Goal: Transaction & Acquisition: Purchase product/service

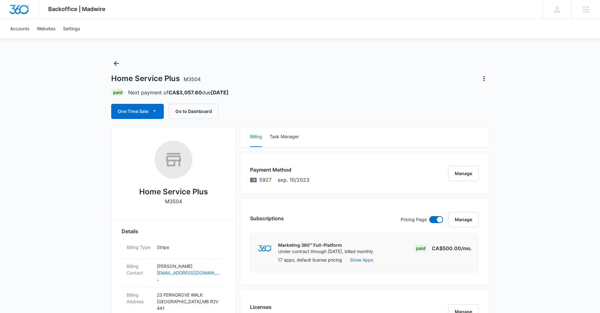
click at [260, 108] on div "One Time Sale Go to Dashboard" at bounding box center [300, 111] width 378 height 15
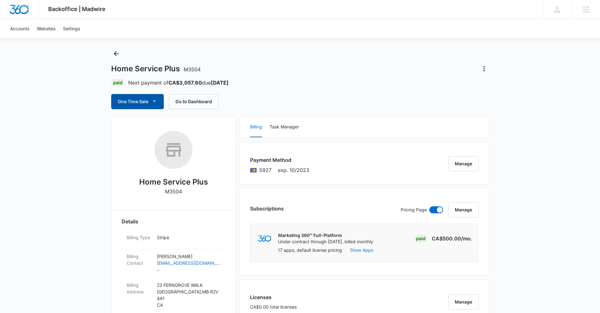
click at [147, 102] on button "One Time Sale" at bounding box center [137, 101] width 53 height 15
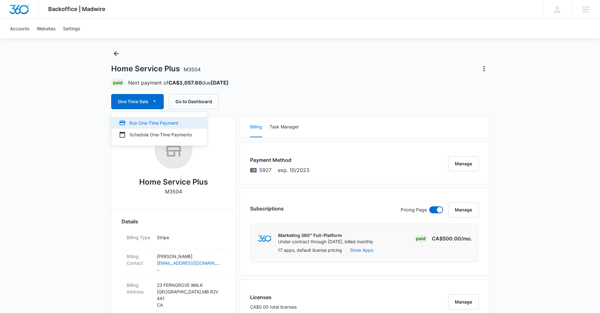
click at [147, 123] on div "Run One-Time Payment" at bounding box center [155, 122] width 73 height 7
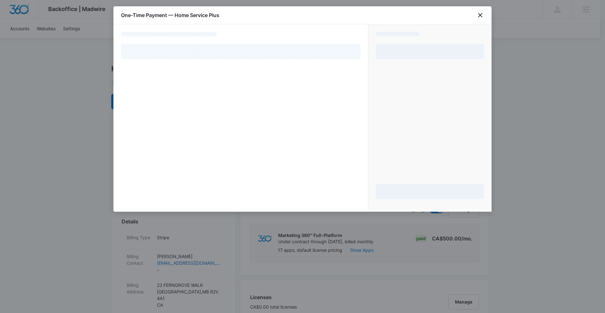
select select "pm_1QoTfeH0inx9gx8rA9mVnMMz"
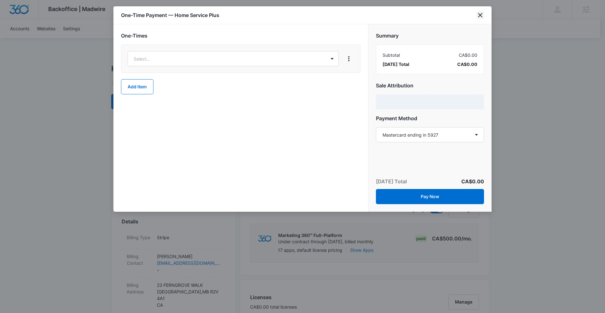
click at [480, 16] on icon "close" at bounding box center [481, 15] width 8 height 8
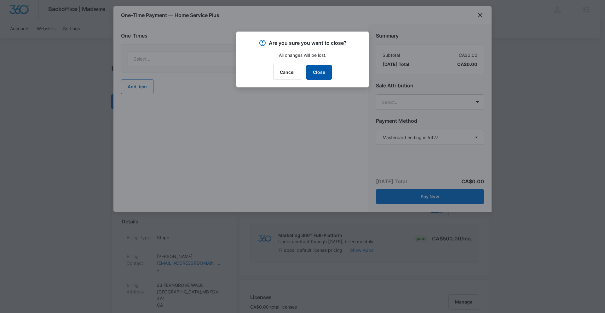
click at [315, 72] on button "Close" at bounding box center [319, 72] width 26 height 15
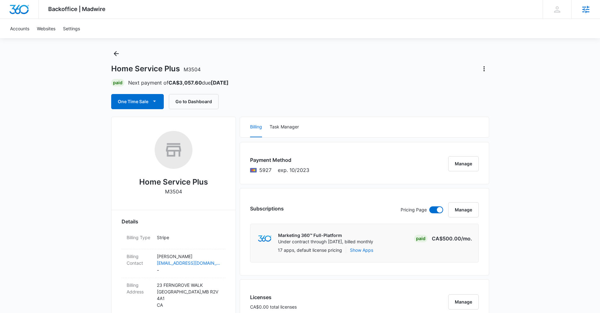
click at [587, 15] on div "Agencies" at bounding box center [586, 9] width 29 height 19
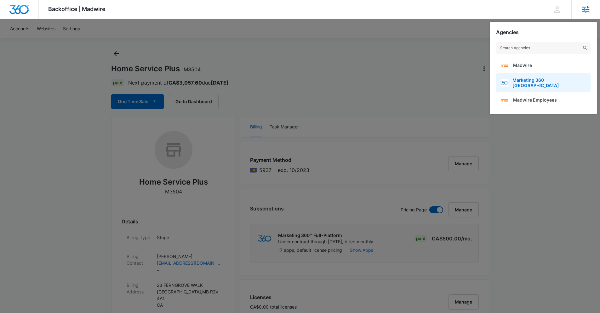
click at [554, 78] on span "Marketing 360 Canada" at bounding box center [549, 82] width 73 height 11
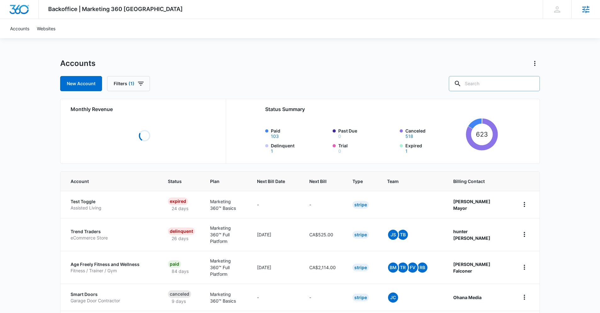
click at [492, 83] on input "text" at bounding box center [494, 83] width 91 height 15
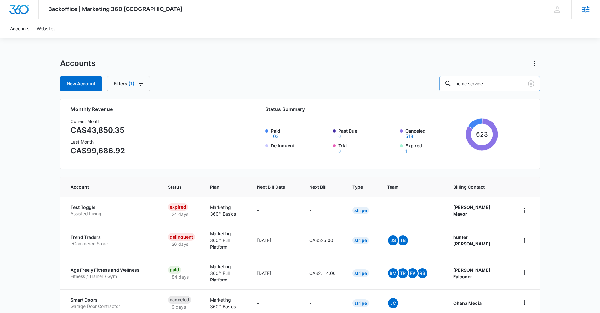
type input "home service"
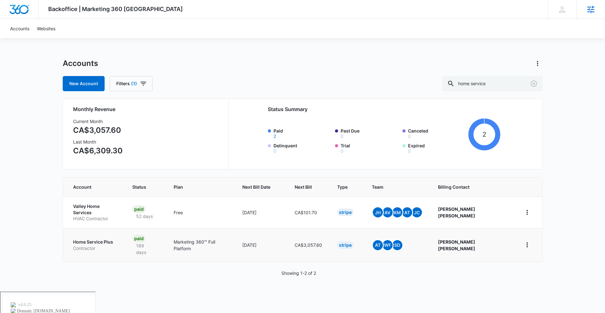
click at [92, 239] on p "Home Service Plus" at bounding box center [95, 242] width 44 height 6
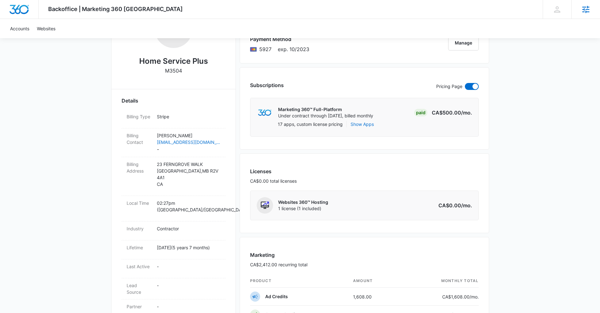
scroll to position [27, 0]
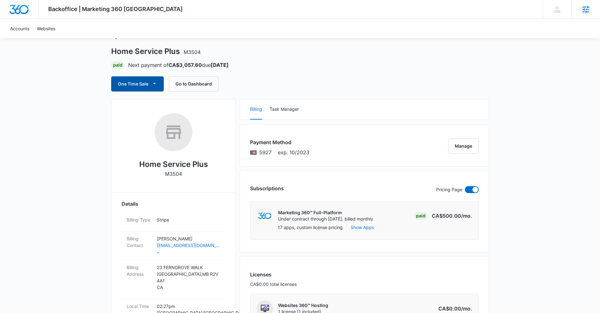
click at [140, 81] on button "One Time Sale" at bounding box center [137, 83] width 53 height 15
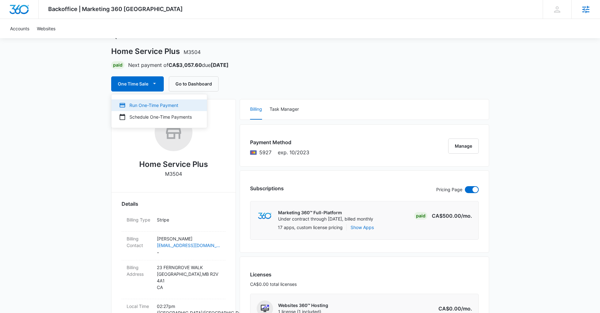
click at [144, 106] on div "Run One-Time Payment" at bounding box center [155, 105] width 73 height 7
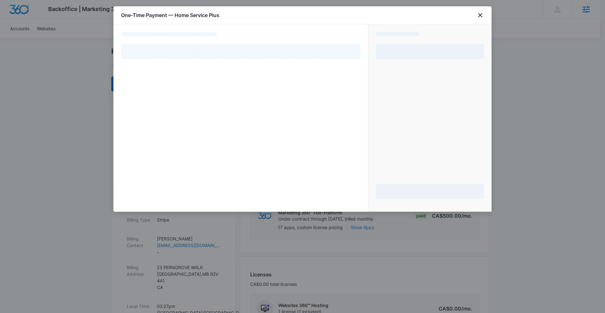
select select "pm_1QoTfeH0inx9gx8rA9mVnMMz"
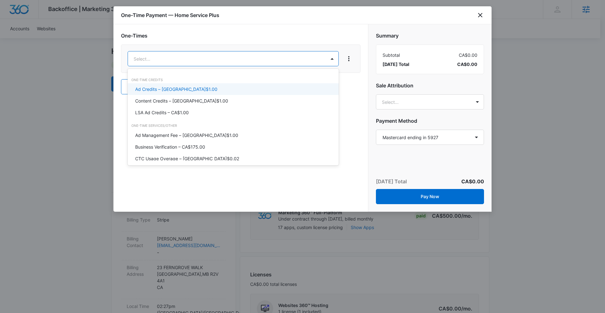
click at [262, 93] on div "Ad Credits – CA$1.00" at bounding box center [233, 89] width 211 height 12
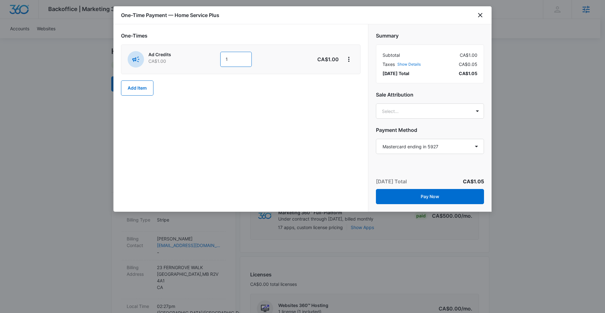
drag, startPoint x: 236, startPoint y: 59, endPoint x: 215, endPoint y: 58, distance: 21.8
click at [217, 59] on div "Ad Credits CA$1.00 1" at bounding box center [219, 59] width 182 height 16
type input "1500"
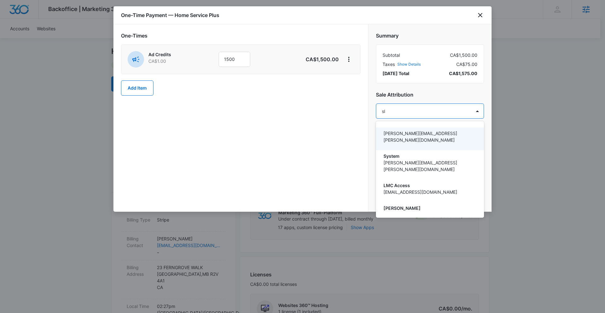
type input "sla"
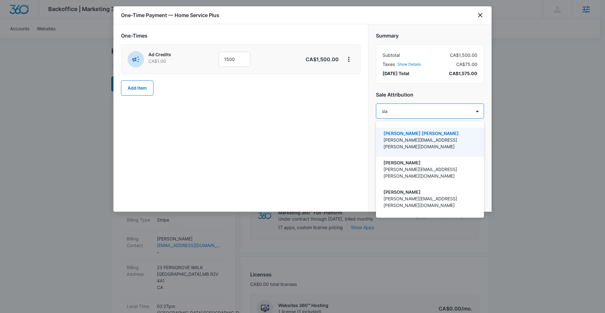
click at [431, 136] on p "slater.drost@madwire.com" at bounding box center [430, 142] width 92 height 13
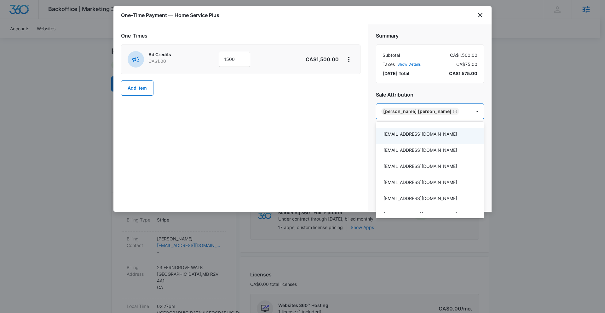
click at [329, 128] on div at bounding box center [302, 156] width 605 height 313
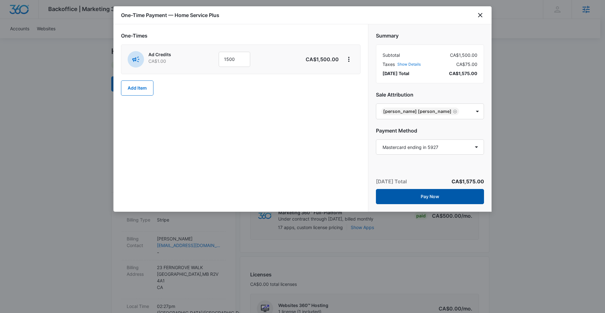
click at [432, 196] on button "Pay Now" at bounding box center [430, 196] width 108 height 15
